Goal: Transaction & Acquisition: Purchase product/service

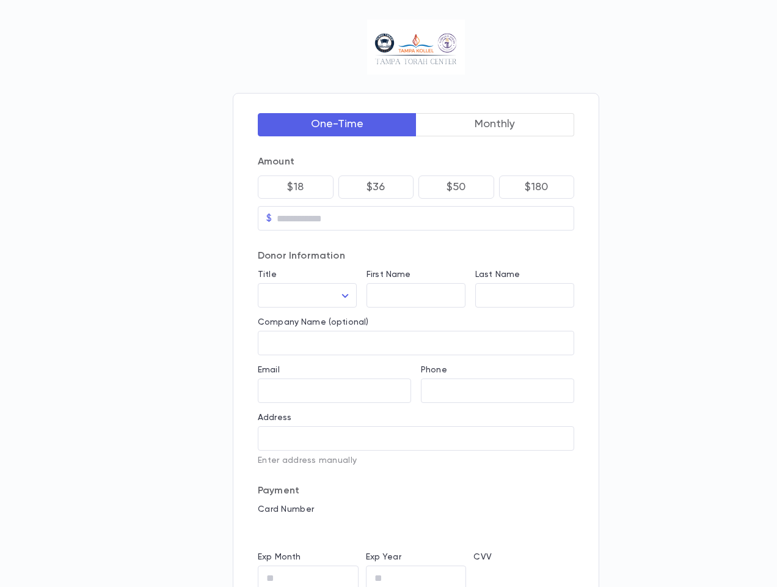
click at [337, 124] on button "One-Time" at bounding box center [337, 124] width 159 height 23
click at [496, 124] on button "Monthly" at bounding box center [495, 124] width 159 height 23
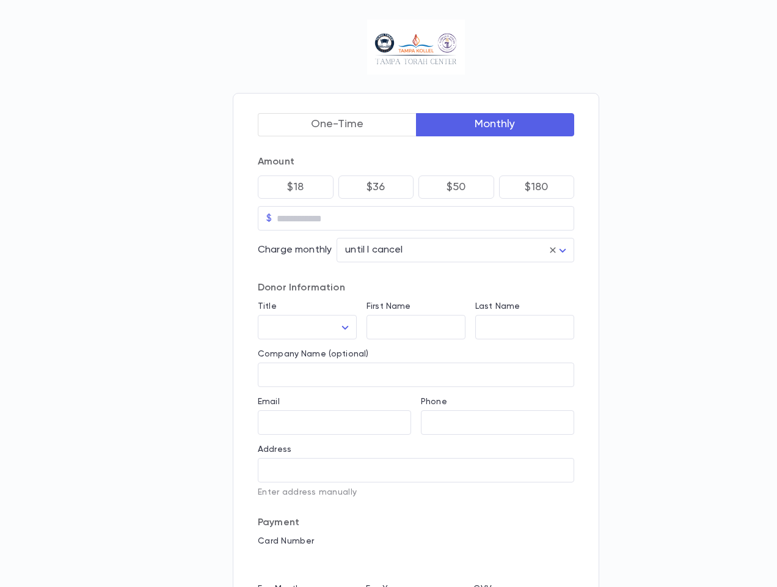
click at [296, 186] on p "$18" at bounding box center [295, 187] width 16 height 12
click at [376, 186] on p "$36" at bounding box center [376, 187] width 19 height 12
click at [456, 186] on p "$50" at bounding box center [457, 187] width 20 height 12
click at [537, 186] on p "$180" at bounding box center [536, 187] width 23 height 12
type input "******"
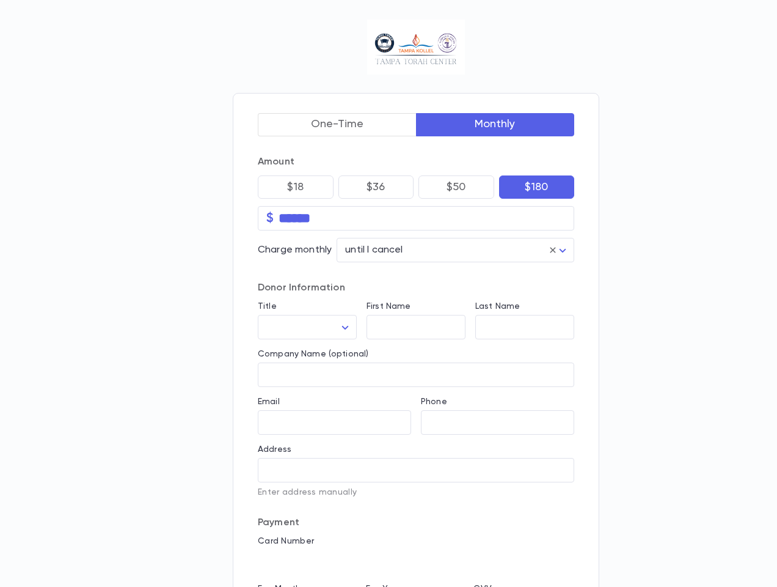
click at [416, 218] on input "******" at bounding box center [427, 218] width 296 height 20
click at [307, 295] on div "Title ​ ​" at bounding box center [302, 315] width 109 height 48
click at [416, 295] on div "First Name ​" at bounding box center [411, 315] width 109 height 48
click at [525, 295] on div "Last Name ​" at bounding box center [520, 315] width 109 height 48
